Goal: Information Seeking & Learning: Find specific page/section

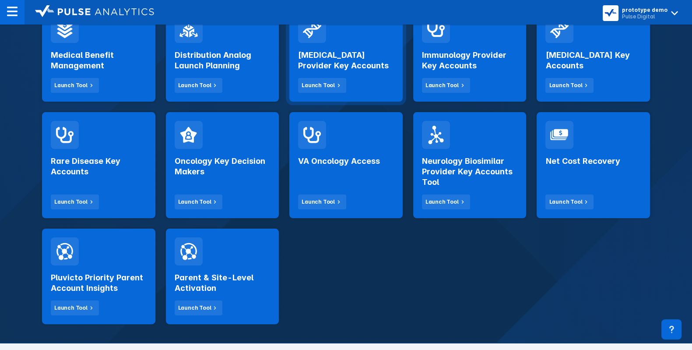
scroll to position [202, 0]
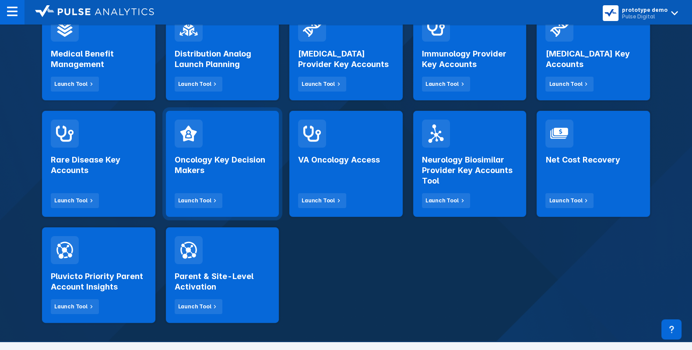
click at [241, 173] on h2 "Oncology Key Decision Makers" at bounding box center [223, 165] width 96 height 21
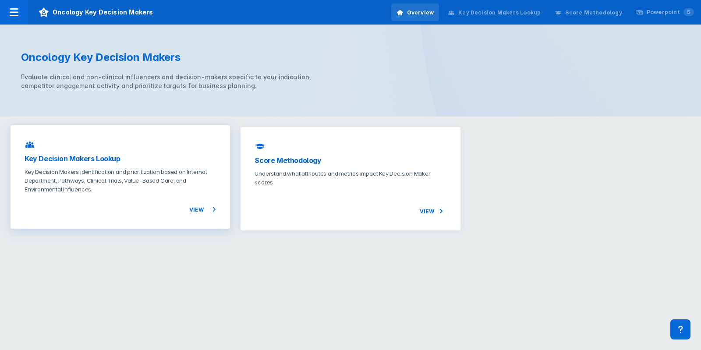
click at [183, 178] on p "Key Decision Makers identification and prioritization based on Internal Departm…" at bounding box center [120, 180] width 191 height 26
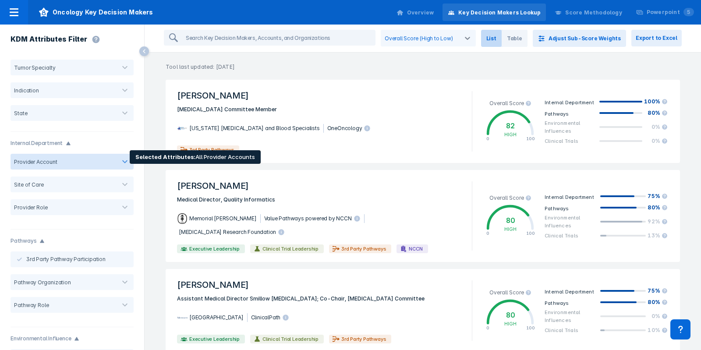
click at [83, 165] on div at bounding box center [86, 162] width 59 height 8
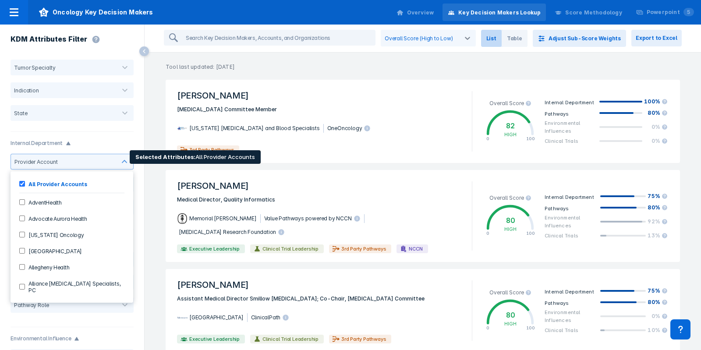
click at [23, 183] on Accounts-checkbox "All Provider Accounts" at bounding box center [22, 184] width 6 height 6
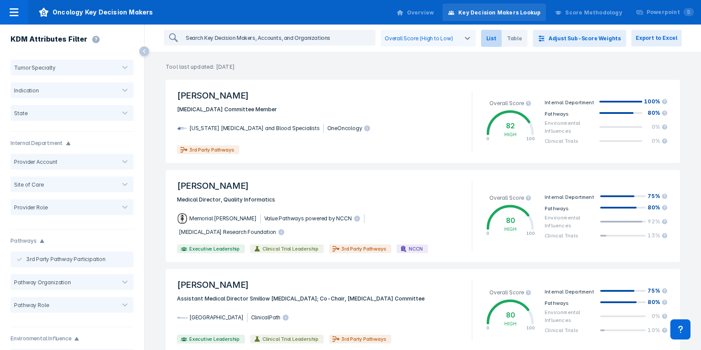
click at [268, 37] on input "search" at bounding box center [278, 38] width 192 height 14
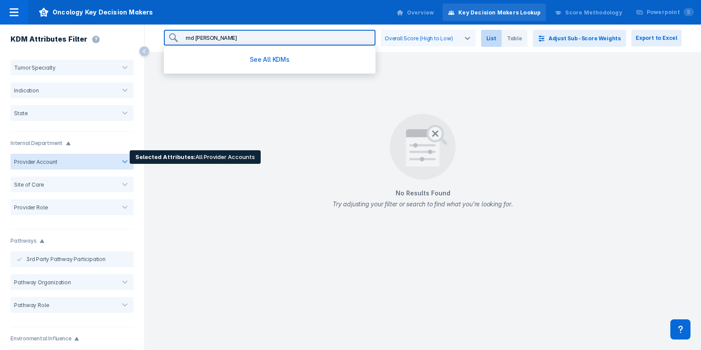
type input "md anderson"
click at [105, 158] on div at bounding box center [86, 162] width 59 height 8
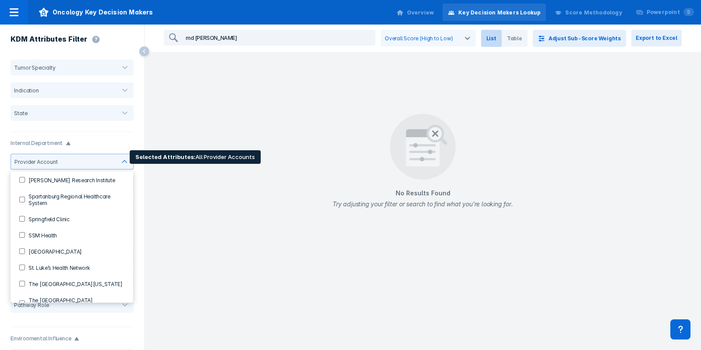
scroll to position [896, 0]
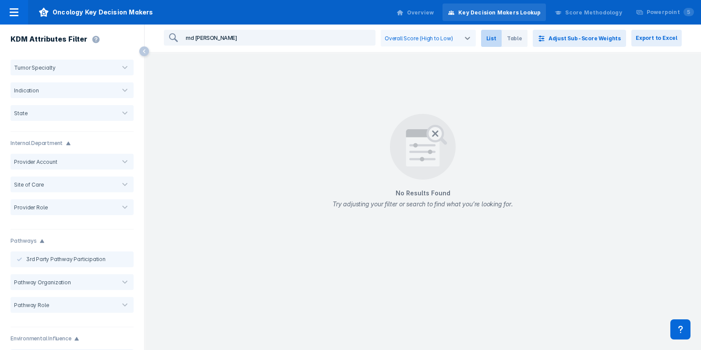
click at [190, 211] on div "No Results Found Try adjusting your filter or search to find what you’re lookin…" at bounding box center [422, 166] width 556 height 141
click at [267, 39] on input "md anderson" at bounding box center [278, 38] width 192 height 14
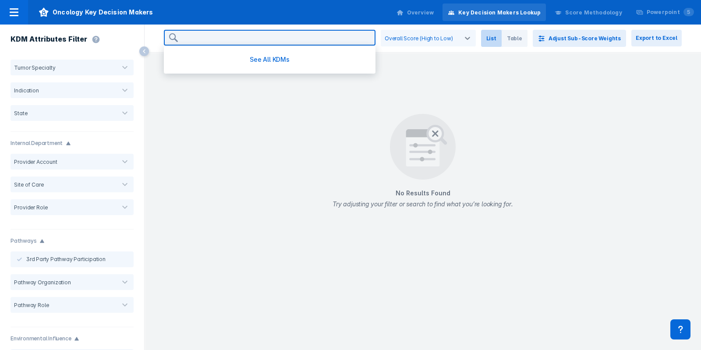
type input "a"
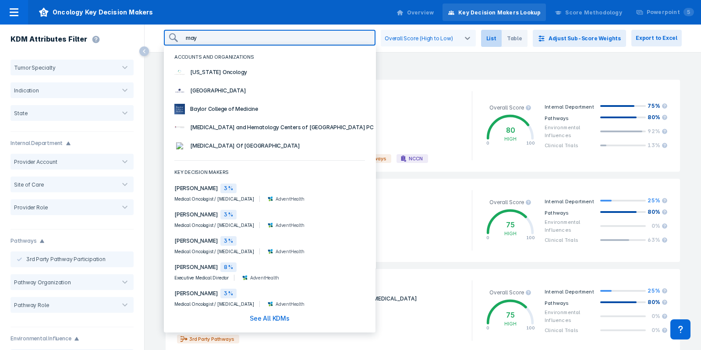
type input "mayo"
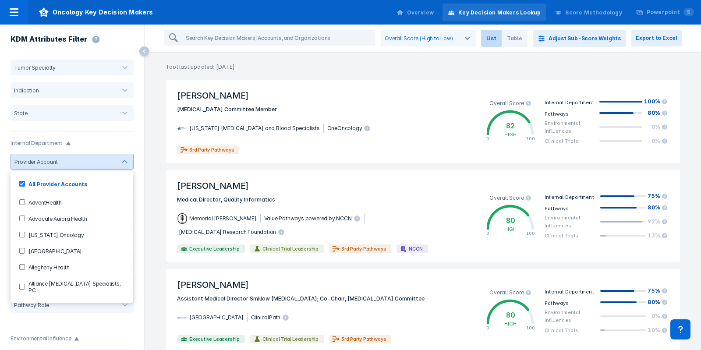
click at [123, 36] on div "KDM Attributes Filter" at bounding box center [72, 41] width 144 height 32
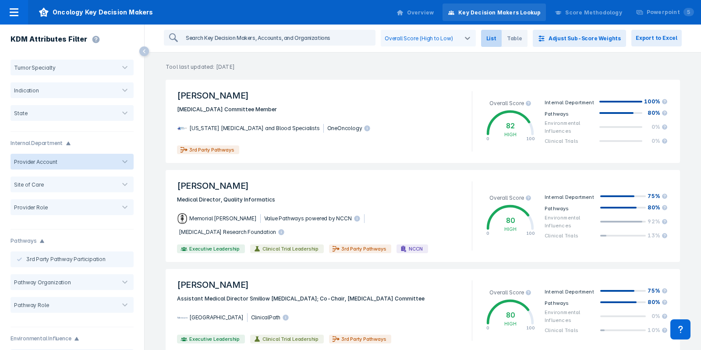
click at [207, 36] on input "search" at bounding box center [278, 38] width 192 height 14
type input "c"
type input "blood"
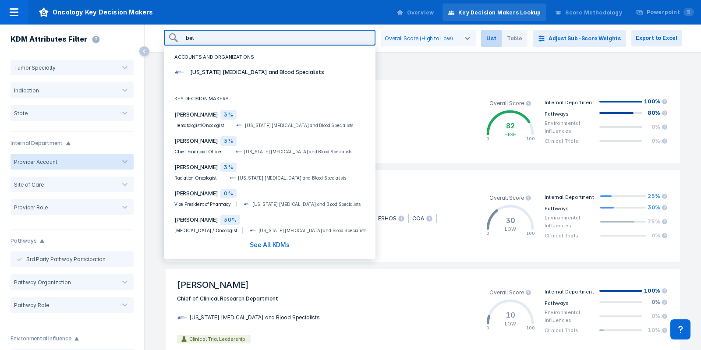
type input "beth"
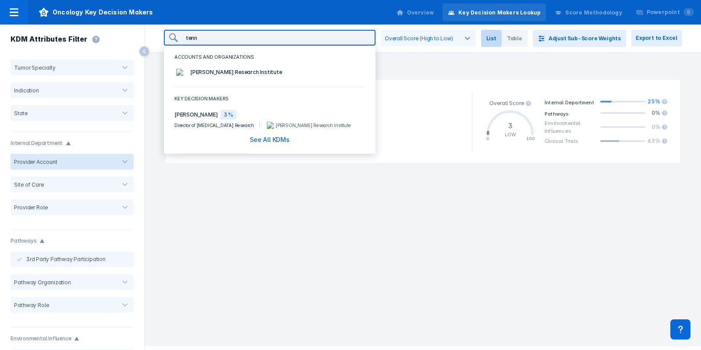
type input "n"
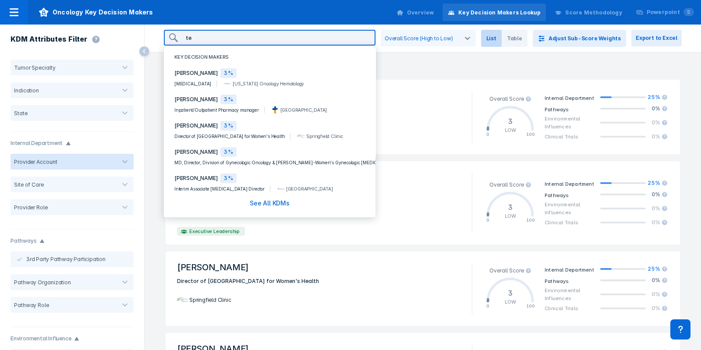
type input "ten"
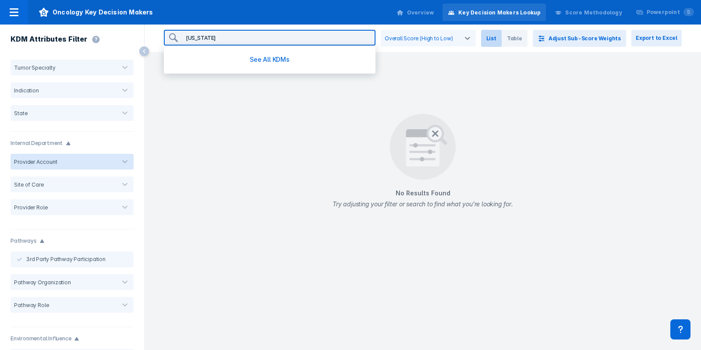
click at [514, 122] on div "No Results Found Try adjusting your filter or search to find what you’re lookin…" at bounding box center [422, 166] width 556 height 141
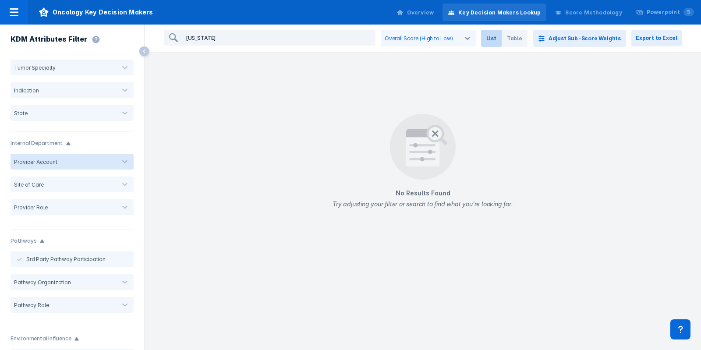
click at [260, 32] on input "indiana" at bounding box center [278, 38] width 192 height 14
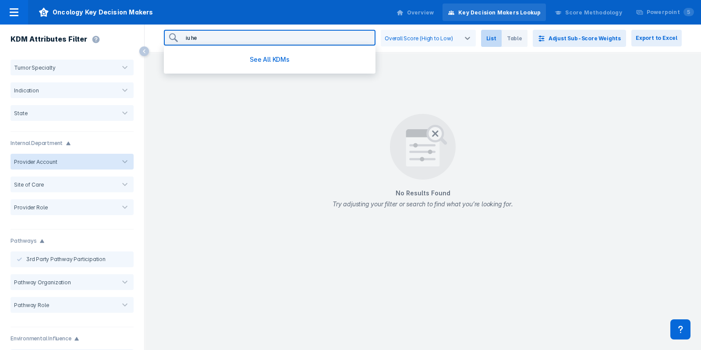
type input "iu hea"
type input "oncology ins"
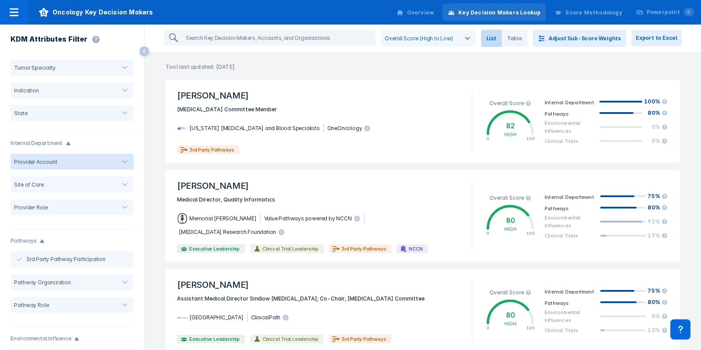
click at [407, 53] on p "Tool last updated: [DATE]" at bounding box center [422, 62] width 556 height 18
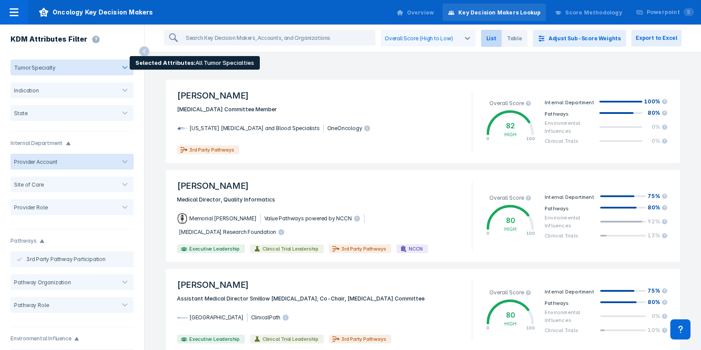
click at [120, 61] on div at bounding box center [125, 68] width 18 height 18
click at [126, 30] on div "KDM Attributes Filter" at bounding box center [72, 41] width 144 height 32
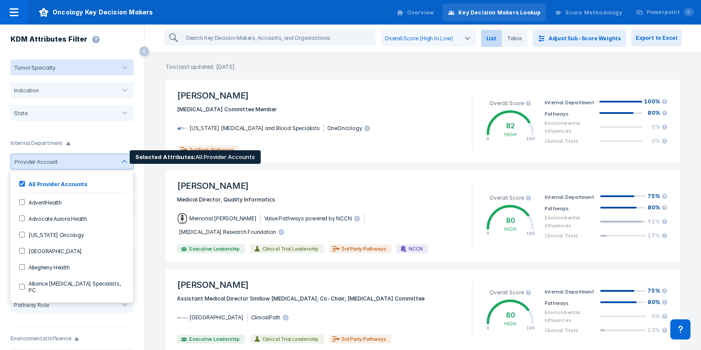
click at [88, 159] on div at bounding box center [86, 162] width 51 height 7
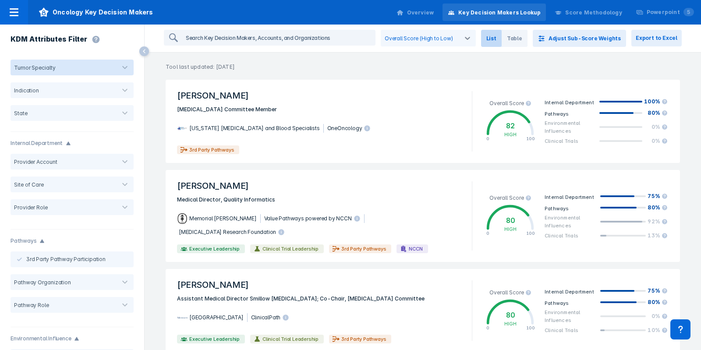
click at [230, 42] on input "search" at bounding box center [278, 38] width 192 height 14
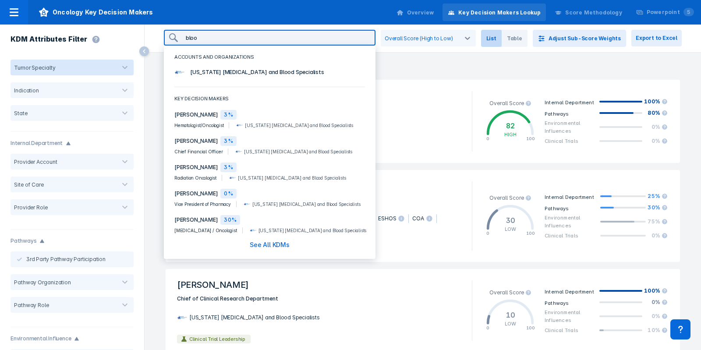
click at [242, 72] on span "[US_STATE] [MEDICAL_DATA] and Blood Specialists" at bounding box center [257, 72] width 144 height 9
type input "[US_STATE] [MEDICAL_DATA] and Blood Specialists"
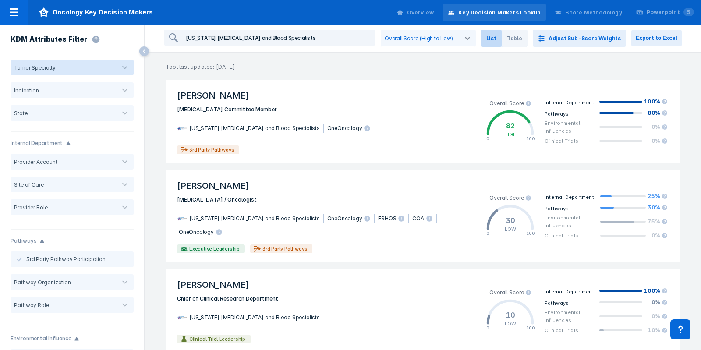
click at [338, 34] on input "[US_STATE] [MEDICAL_DATA] and Blood Specialists" at bounding box center [278, 38] width 192 height 14
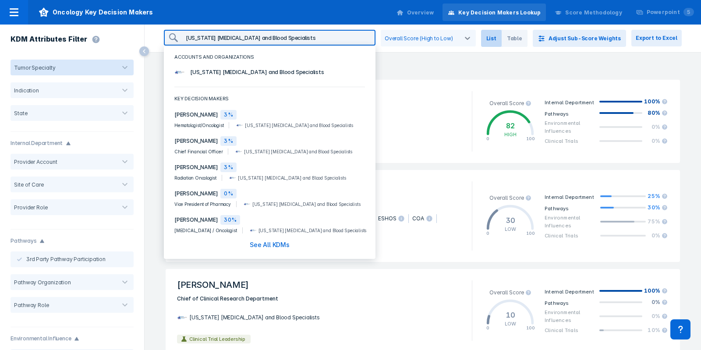
click at [182, 72] on img "button" at bounding box center [179, 72] width 11 height 11
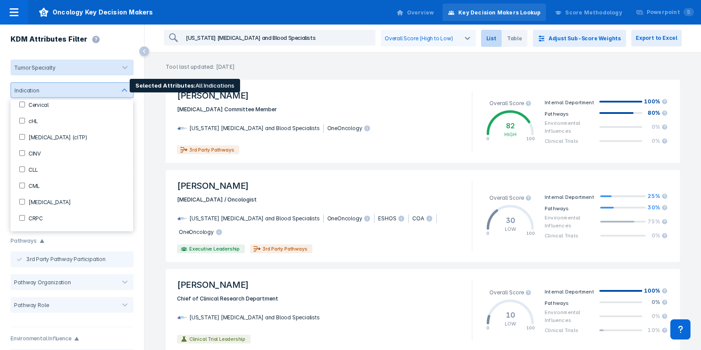
scroll to position [125, 0]
click at [20, 181] on div "CML" at bounding box center [72, 183] width 116 height 14
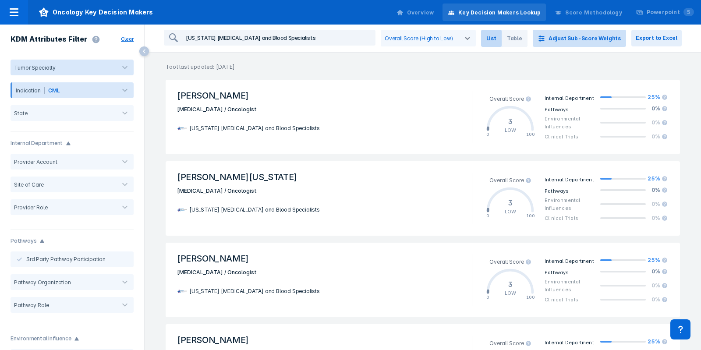
click at [605, 35] on button "Adjust Sub-Score Weights" at bounding box center [578, 38] width 93 height 17
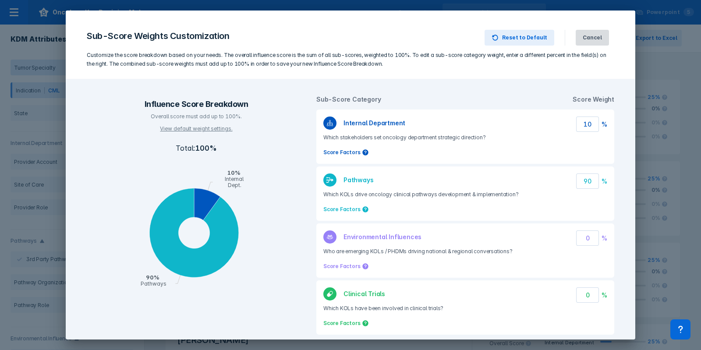
click at [589, 38] on span "Cancel" at bounding box center [591, 38] width 19 height 8
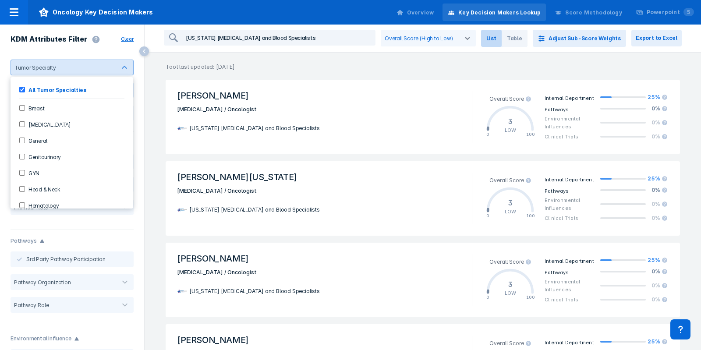
click at [388, 58] on p "Tool last updated: [DATE]" at bounding box center [422, 62] width 556 height 18
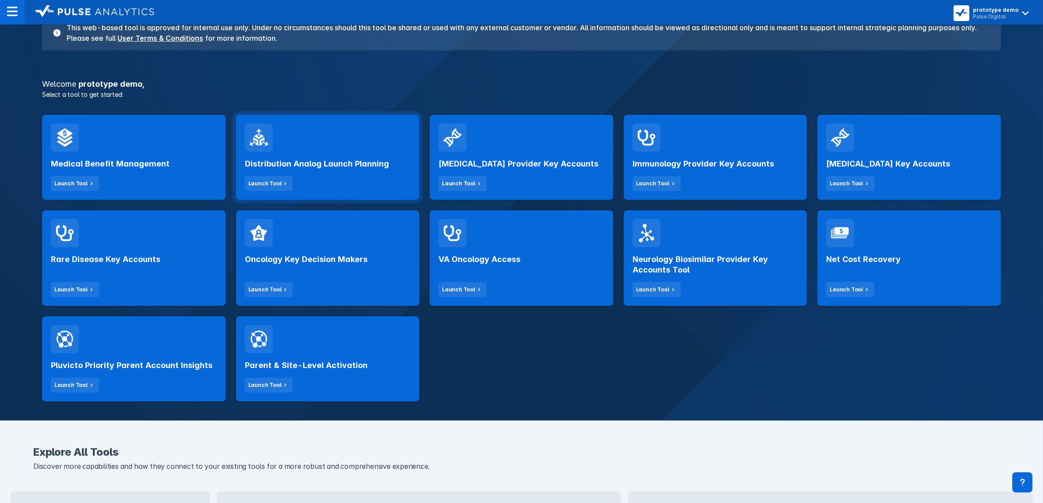
scroll to position [93, 0]
click at [346, 123] on div "Oncology Key Decision Makers Launch Tool" at bounding box center [327, 257] width 183 height 95
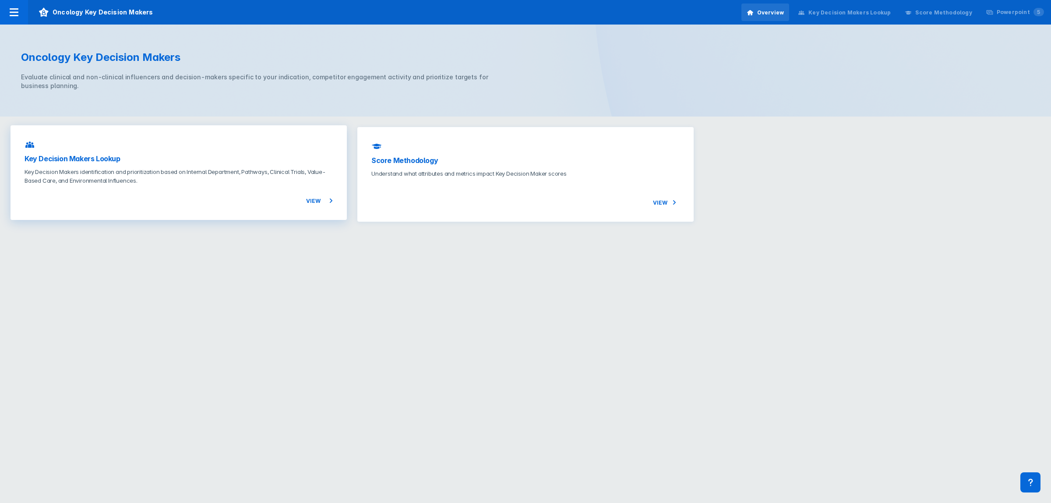
click at [241, 123] on div "View" at bounding box center [179, 195] width 308 height 21
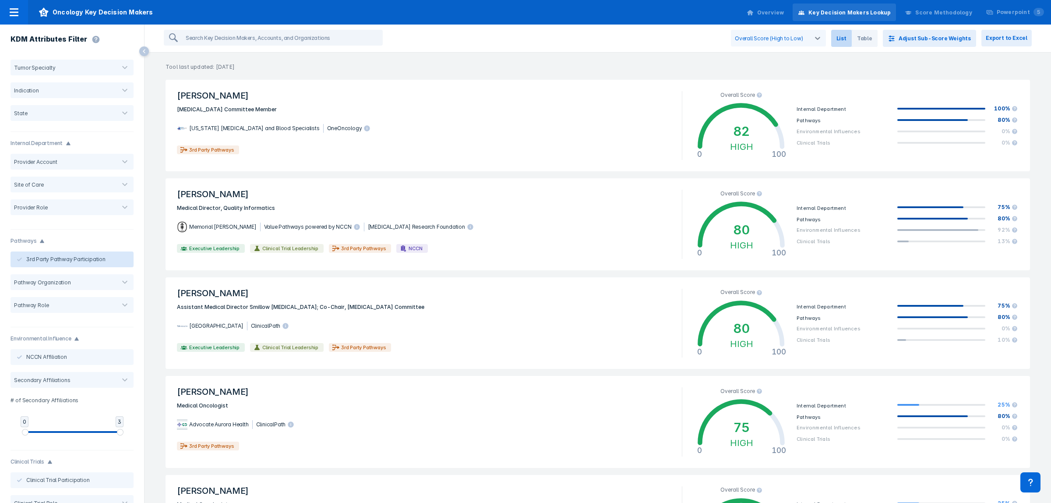
click at [95, 123] on button "3rd Party Pathway Participation" at bounding box center [72, 259] width 123 height 16
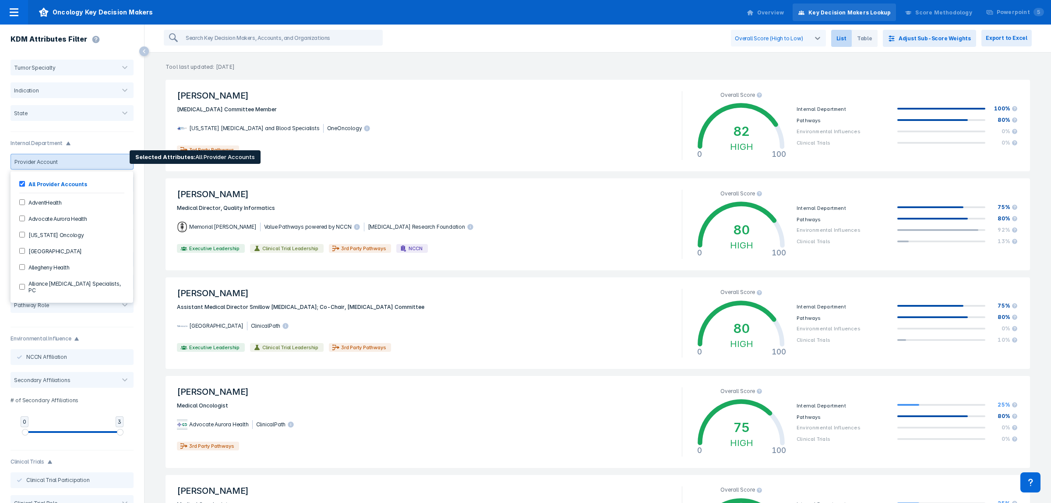
click at [116, 123] on div at bounding box center [125, 162] width 18 height 18
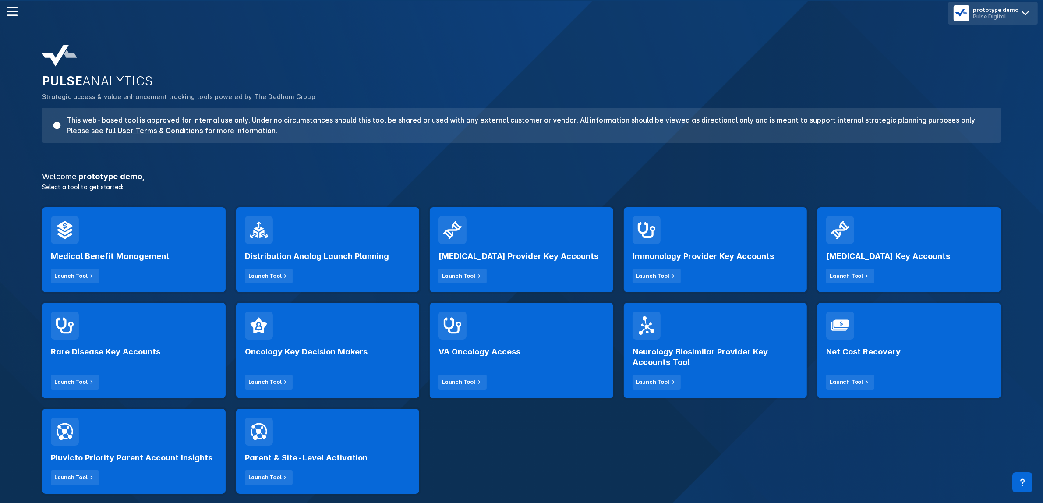
click at [967, 14] on img at bounding box center [961, 13] width 12 height 12
click at [989, 40] on button "Logout" at bounding box center [993, 37] width 82 height 18
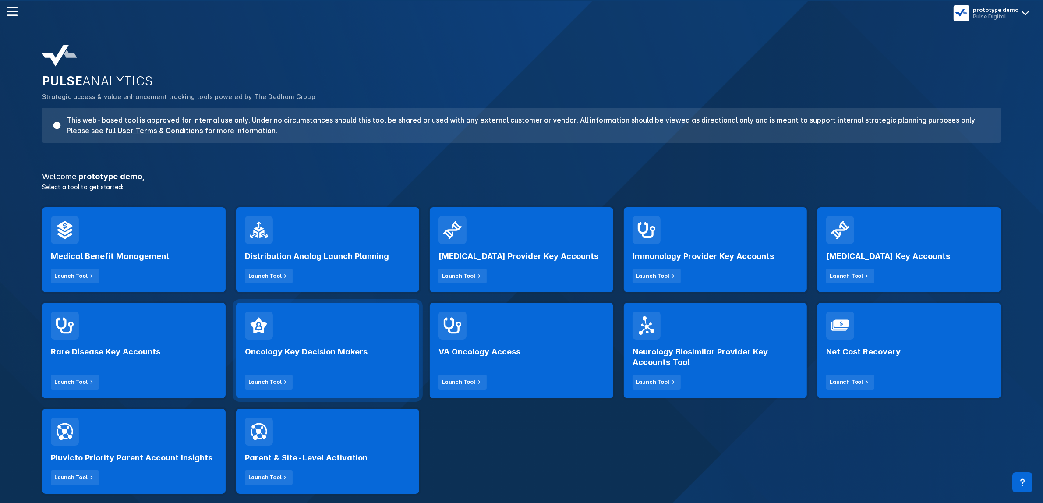
click at [322, 323] on div "Oncology Key Decision Makers Launch Tool" at bounding box center [327, 350] width 183 height 95
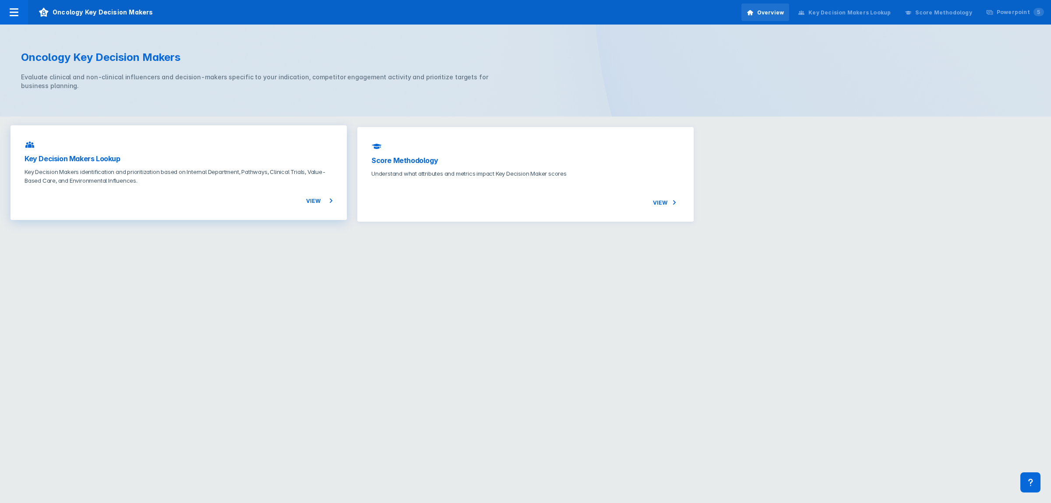
click at [268, 191] on div "View" at bounding box center [179, 195] width 308 height 21
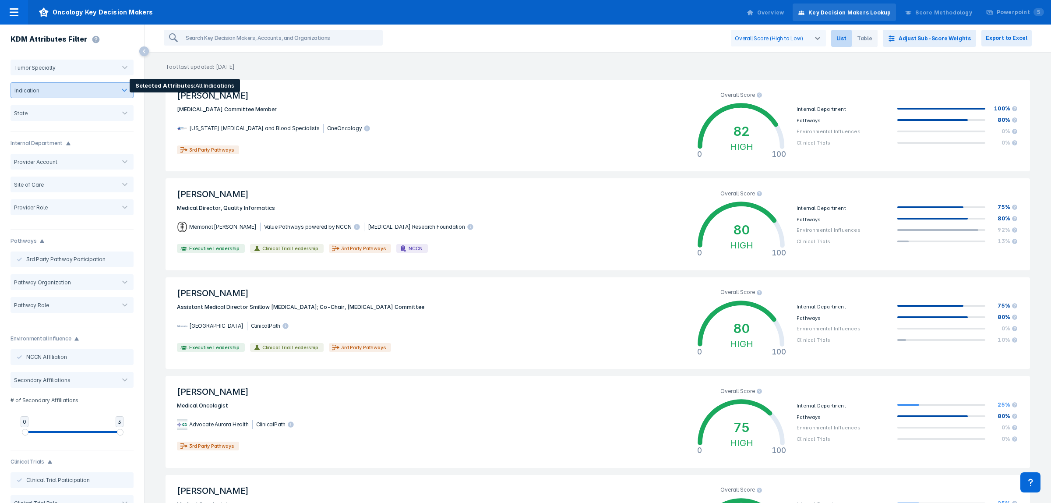
click at [106, 99] on div "Indication" at bounding box center [72, 90] width 123 height 23
